Goal: Information Seeking & Learning: Find specific fact

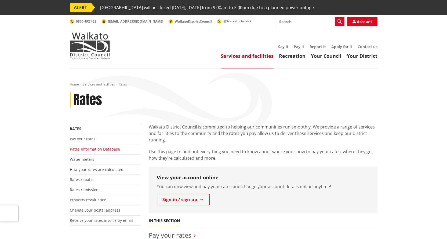
click at [98, 149] on link "Rates Information Database" at bounding box center [95, 148] width 50 height 5
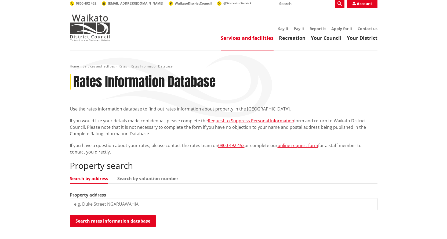
scroll to position [54, 0]
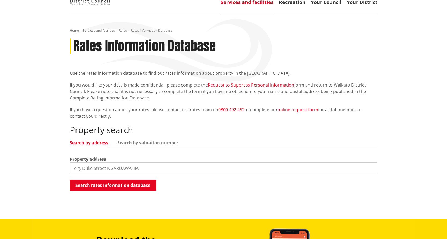
click at [138, 166] on input "search" at bounding box center [224, 168] width 308 height 12
paste input "160 Wayside Road"
type input "160 Wayside Road"
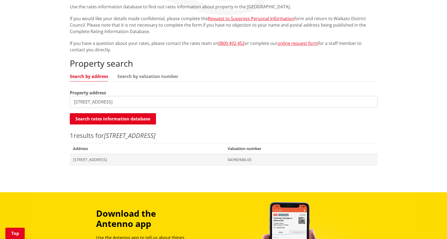
scroll to position [134, 0]
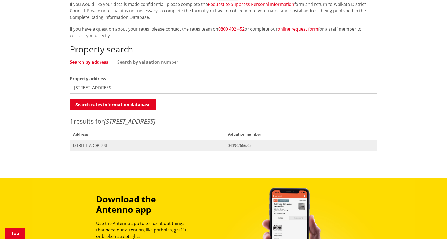
click at [116, 145] on span "160 Wayside Road TE KAUWHATA" at bounding box center [147, 145] width 149 height 5
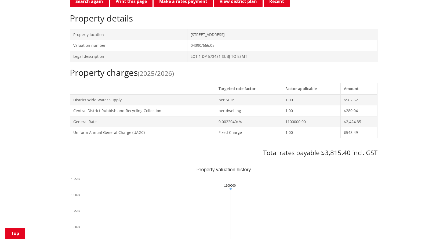
scroll to position [188, 0]
